Goal: Task Accomplishment & Management: Use online tool/utility

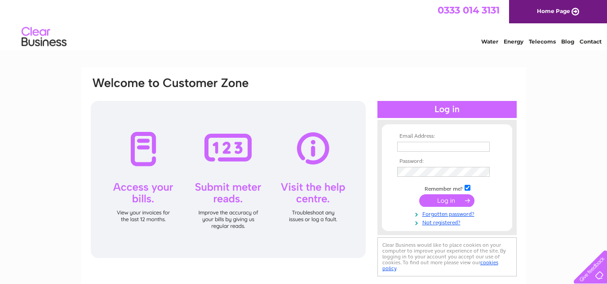
type input "david.buick@hotmail.co.uk"
click at [450, 202] on input "submit" at bounding box center [446, 200] width 55 height 13
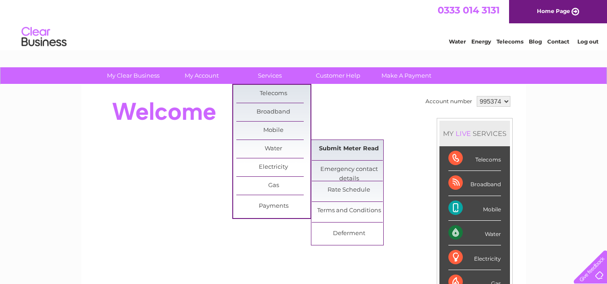
click at [328, 151] on link "Submit Meter Read" at bounding box center [349, 149] width 74 height 18
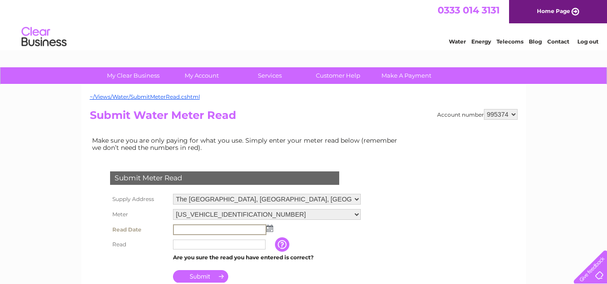
click at [229, 230] on input "text" at bounding box center [219, 230] width 93 height 11
click at [271, 229] on img at bounding box center [269, 228] width 7 height 7
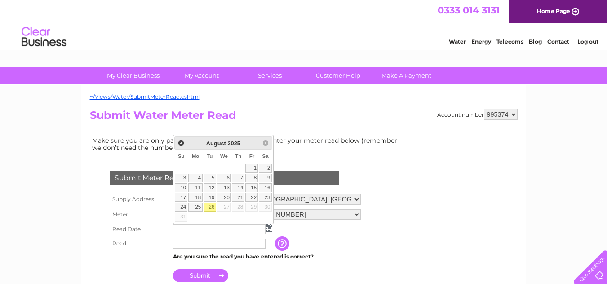
click at [217, 209] on table "Su Mo Tu We Th Fr Sa 1 2 3 4 5 6 7 8 9 10 11 12 13 14 15 16 17 18 19 20 21 22 2…" at bounding box center [223, 186] width 98 height 72
click at [212, 207] on link "26" at bounding box center [209, 207] width 13 height 9
type input "[DATE]"
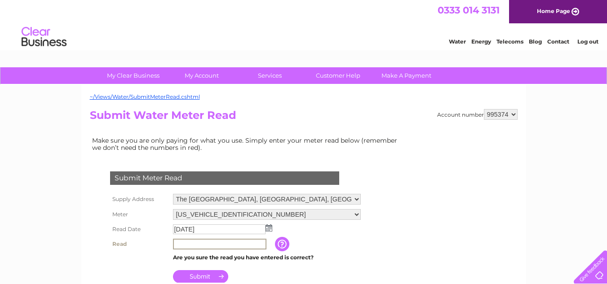
click at [193, 242] on input "text" at bounding box center [219, 244] width 93 height 11
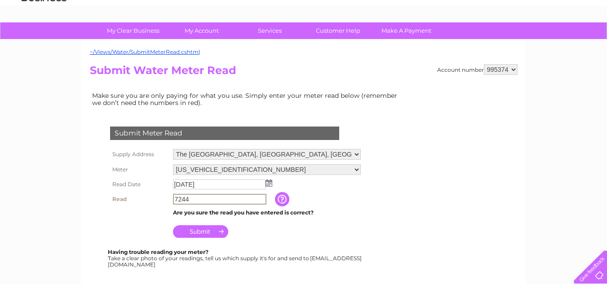
type input "7244"
click at [213, 230] on input "Submit" at bounding box center [200, 231] width 55 height 13
